Goal: Information Seeking & Learning: Check status

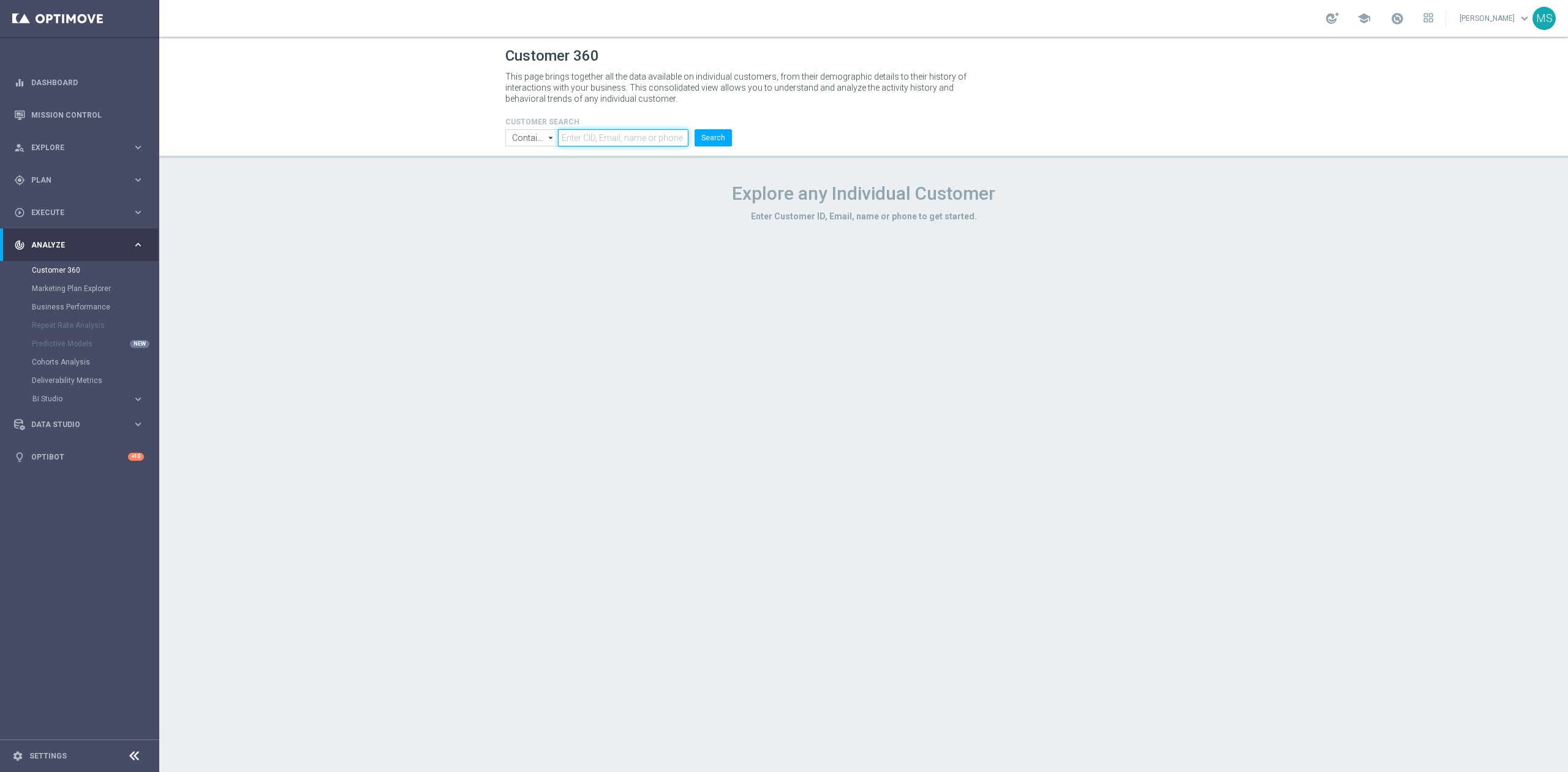
click at [566, 130] on input "text" at bounding box center [623, 138] width 130 height 18
paste input "2790210"
type input "2790210"
click at [536, 135] on input "Contains" at bounding box center [532, 138] width 53 height 18
click at [527, 171] on div "Equals" at bounding box center [523, 173] width 24 height 11
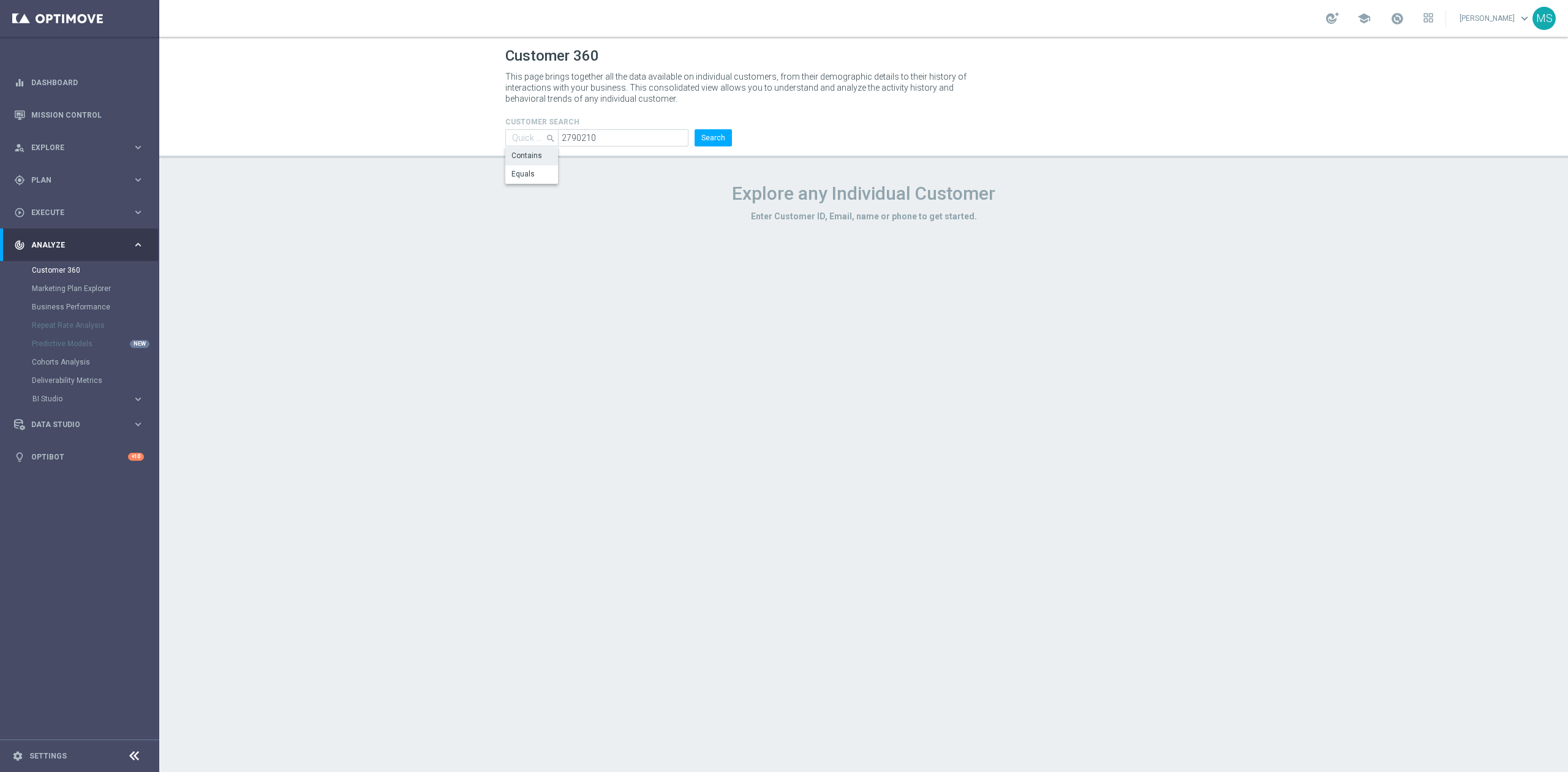
type input "Equals"
click at [720, 138] on button "Search" at bounding box center [713, 138] width 37 height 18
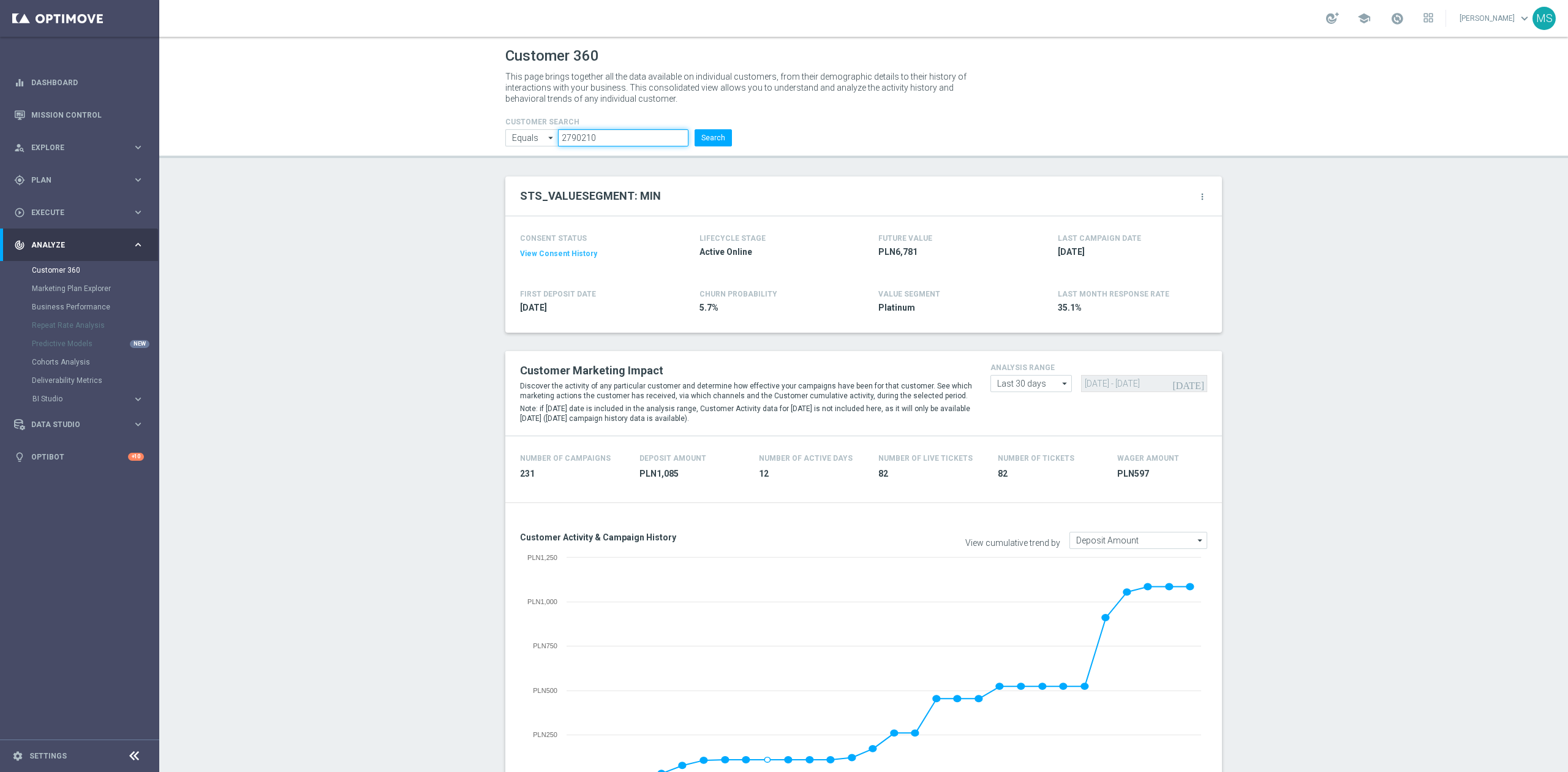
click at [595, 133] on input "2790210" at bounding box center [623, 138] width 130 height 18
paste input "1076118"
type input "1076118"
click at [697, 138] on button "Search" at bounding box center [713, 138] width 37 height 18
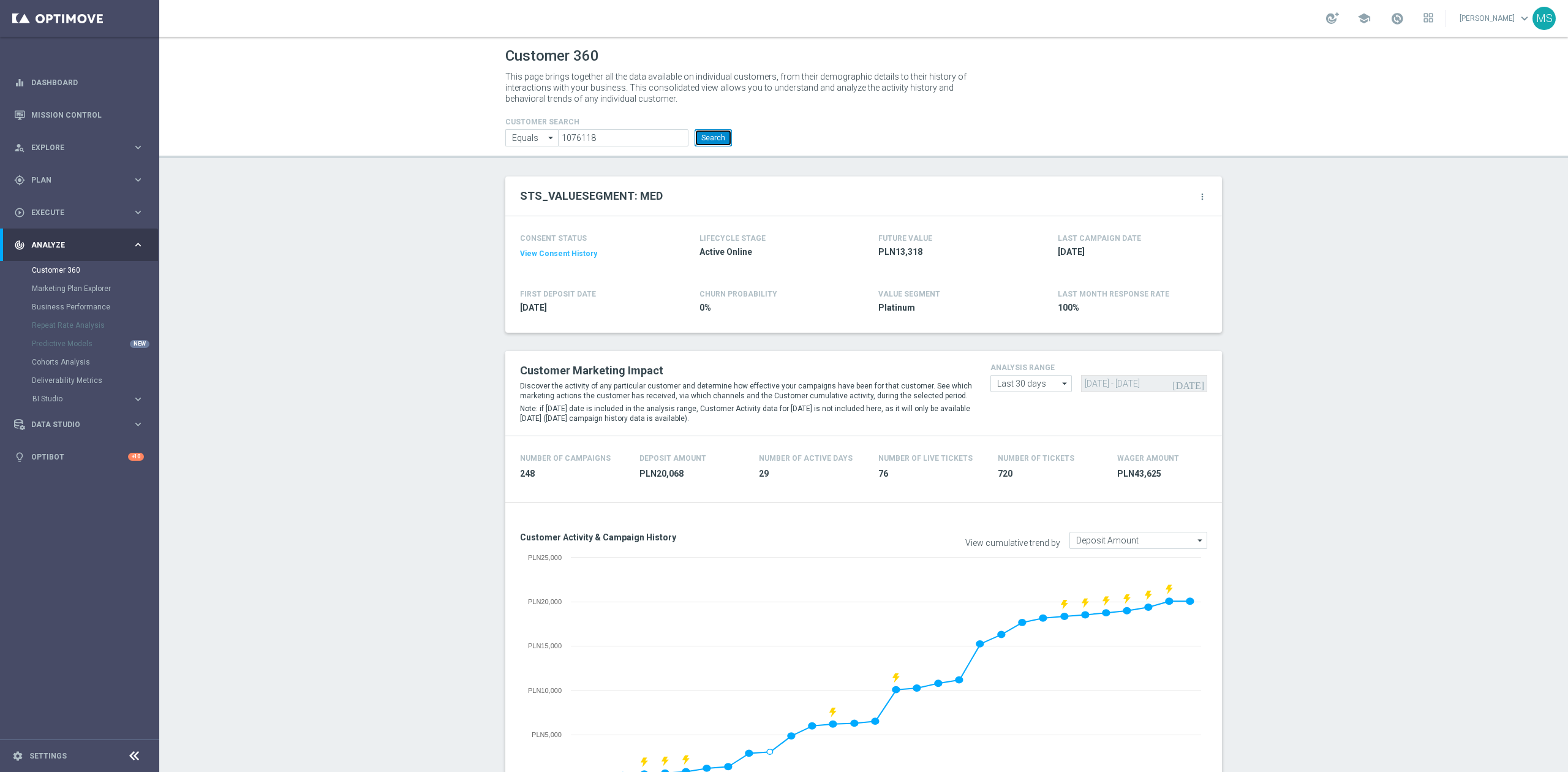
click at [698, 137] on button "Search" at bounding box center [713, 138] width 37 height 18
click at [706, 142] on button "Search" at bounding box center [713, 138] width 37 height 18
click at [706, 140] on button "Search" at bounding box center [713, 138] width 37 height 18
click at [715, 141] on button "Search" at bounding box center [713, 138] width 37 height 18
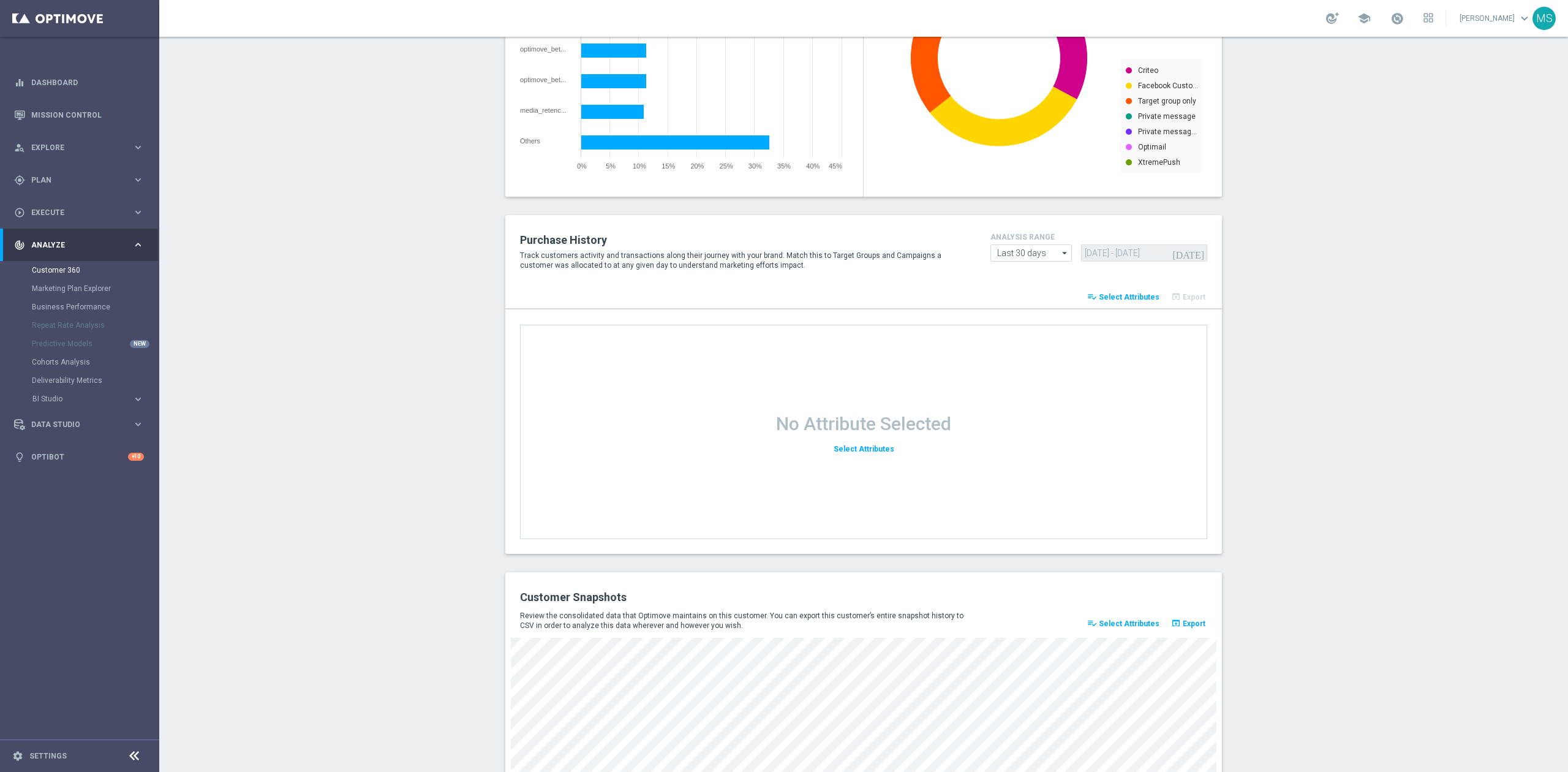
scroll to position [1357, 0]
